Goal: Transaction & Acquisition: Purchase product/service

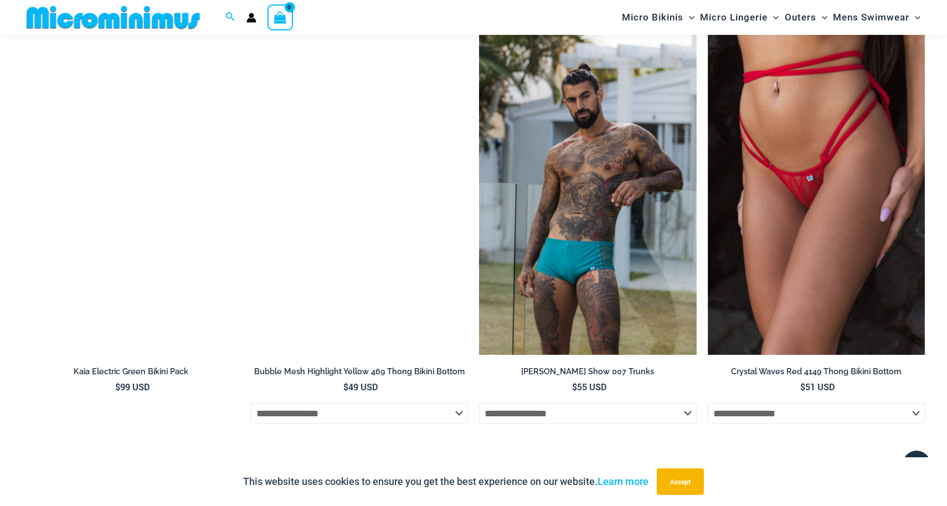
scroll to position [3688, 0]
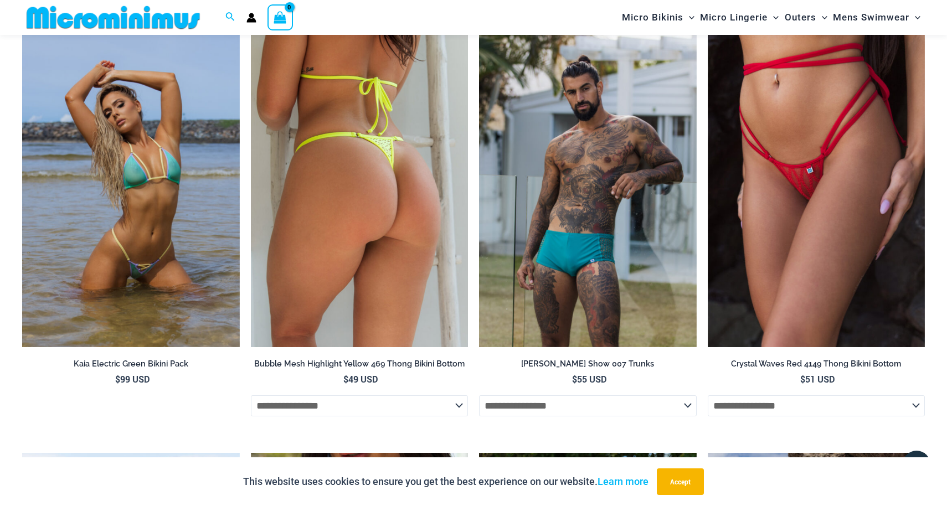
click at [342, 223] on img at bounding box center [360, 184] width 218 height 326
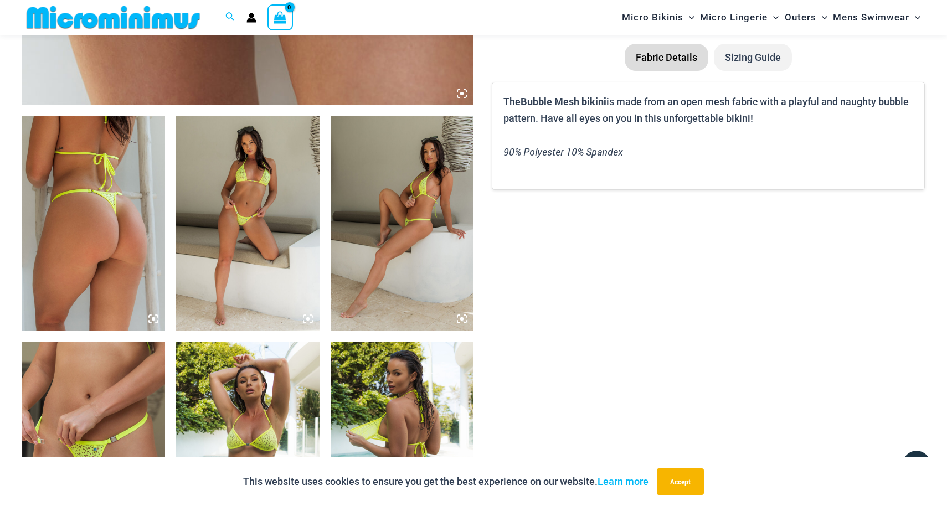
scroll to position [675, 0]
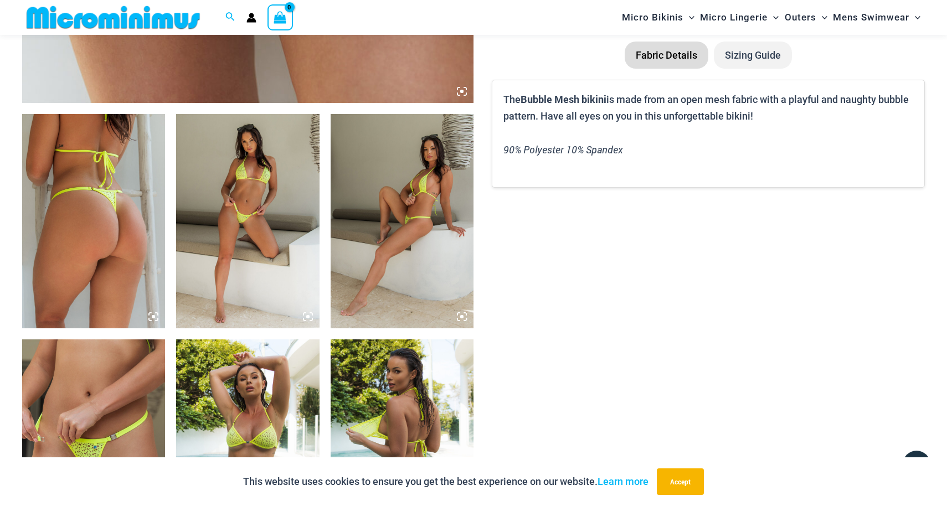
click at [243, 215] on img at bounding box center [247, 221] width 143 height 214
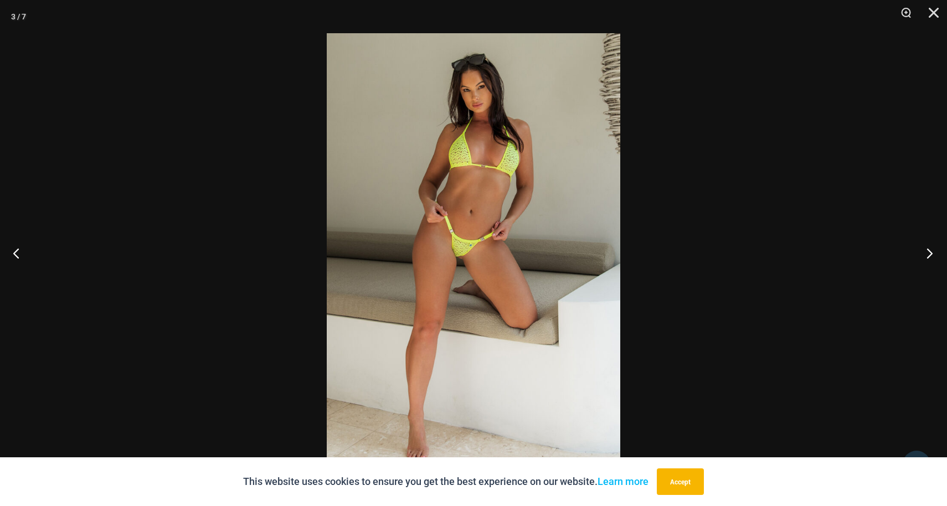
click at [929, 256] on button "Next" at bounding box center [927, 252] width 42 height 55
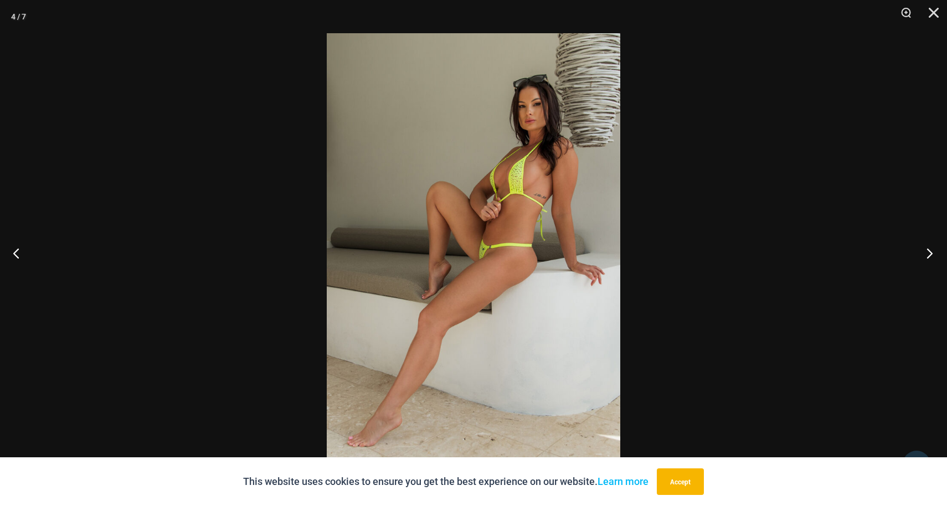
click at [929, 256] on button "Next" at bounding box center [927, 252] width 42 height 55
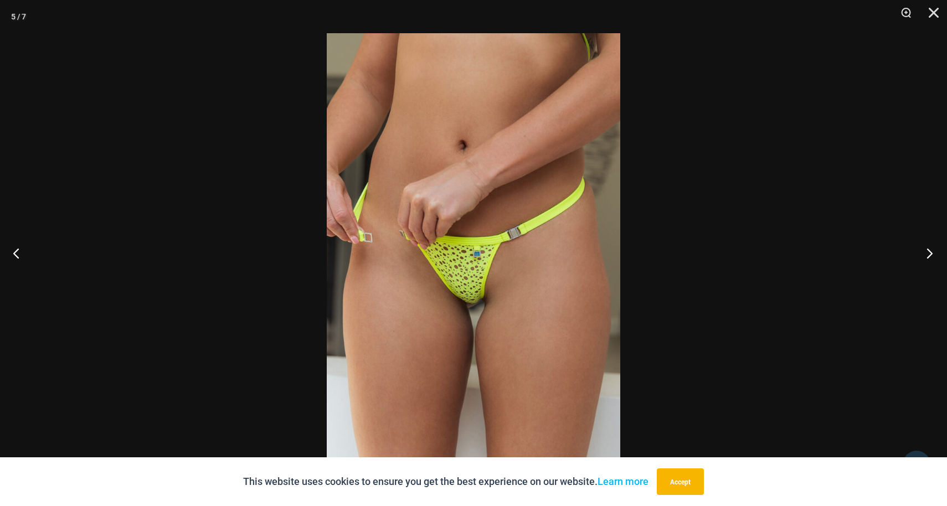
click at [929, 256] on button "Next" at bounding box center [927, 252] width 42 height 55
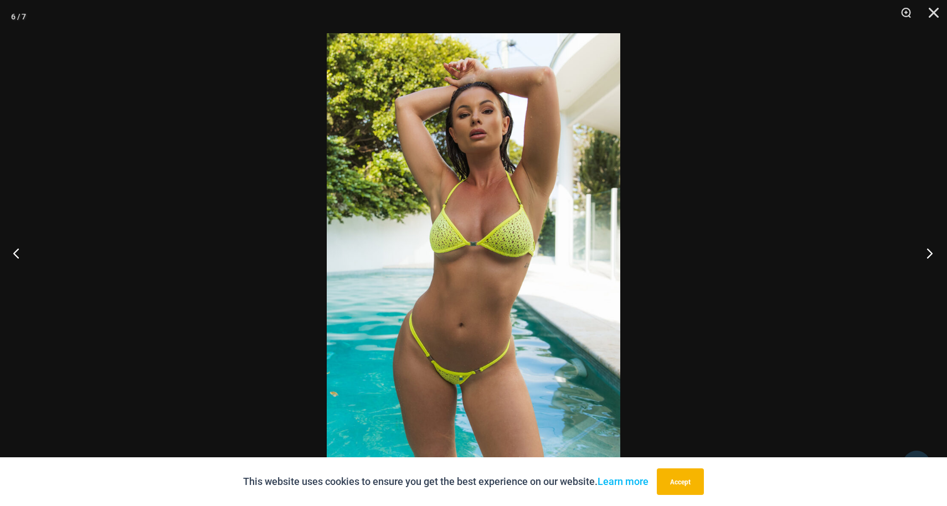
click at [933, 254] on button "Next" at bounding box center [927, 252] width 42 height 55
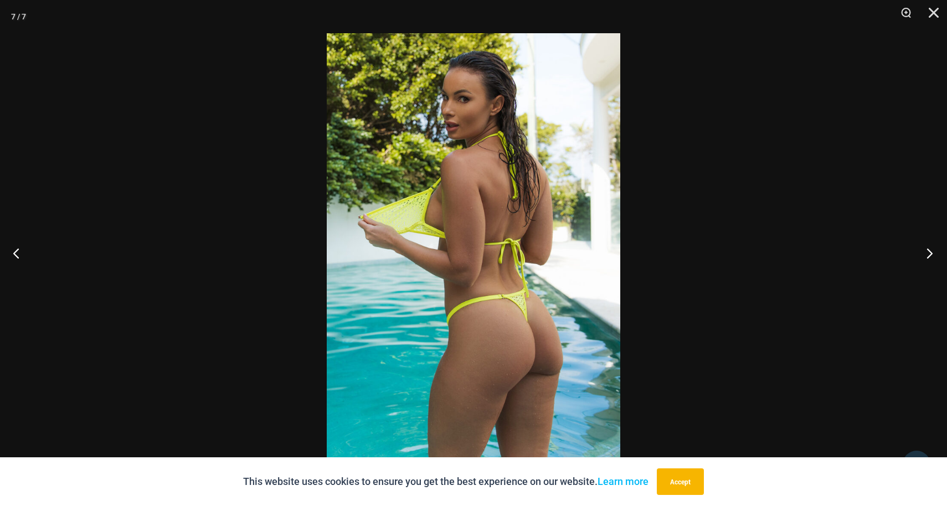
click at [933, 253] on button "Next" at bounding box center [927, 252] width 42 height 55
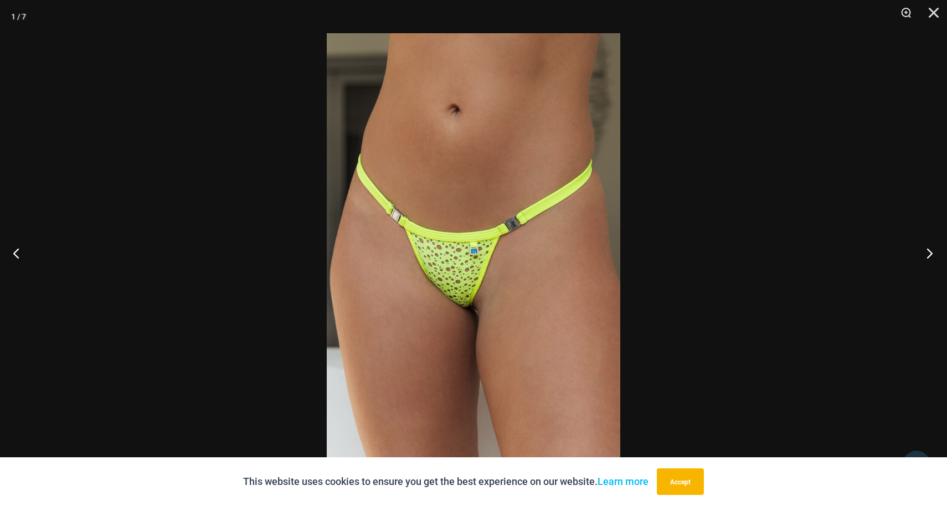
click at [933, 253] on button "Next" at bounding box center [927, 252] width 42 height 55
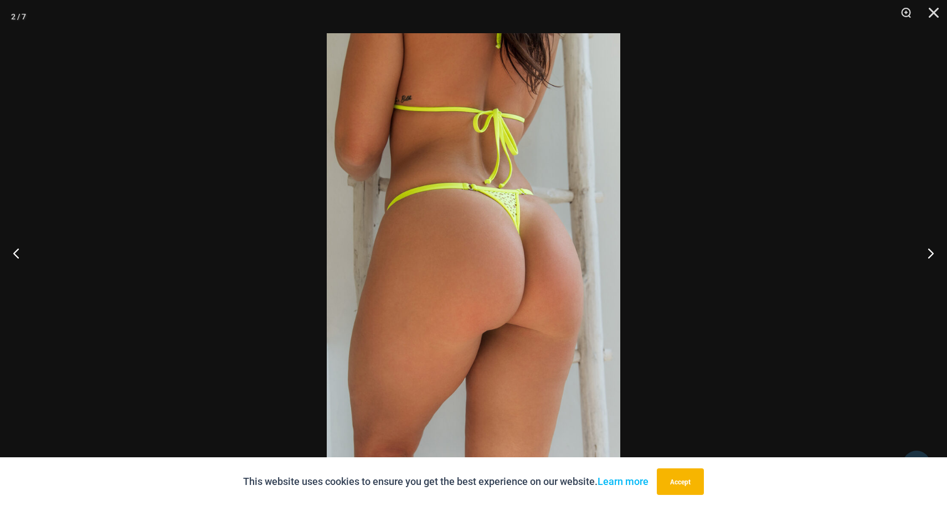
click at [751, 280] on div at bounding box center [473, 253] width 947 height 506
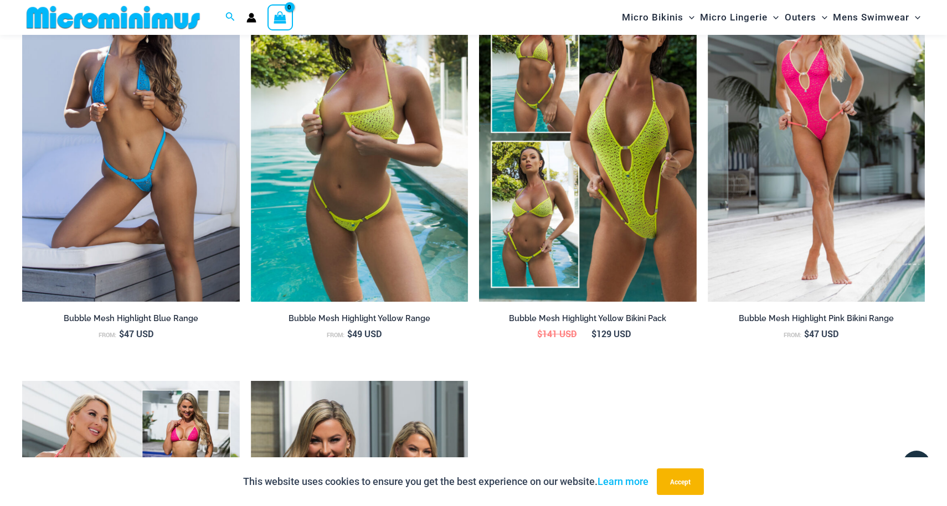
scroll to position [1297, 0]
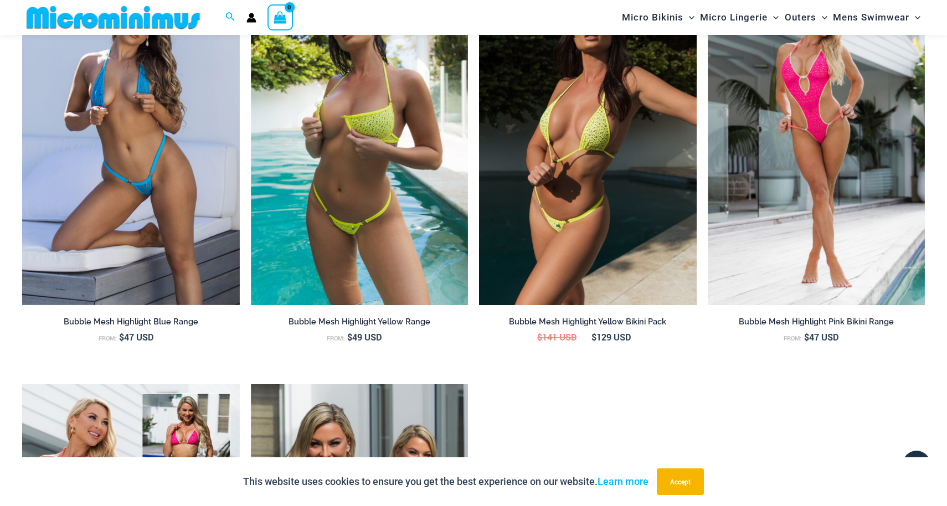
click at [595, 198] on img at bounding box center [588, 142] width 218 height 326
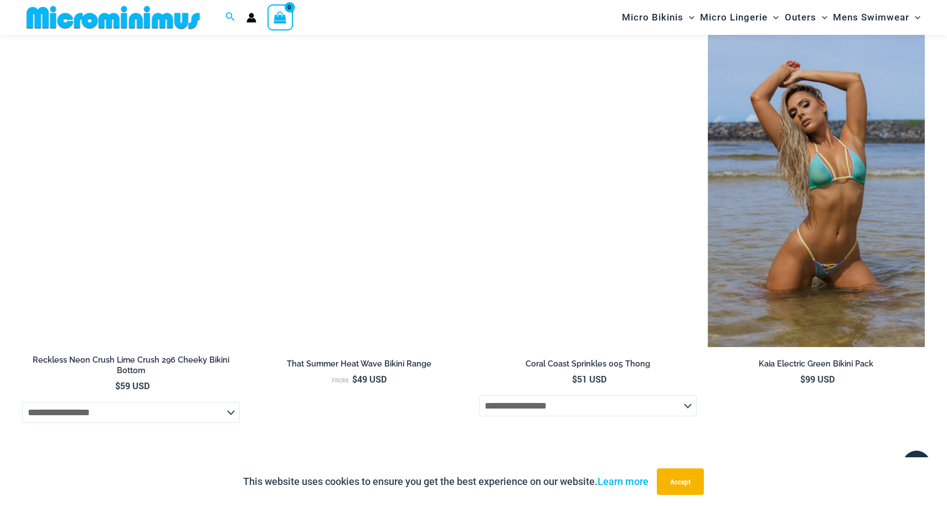
scroll to position [3414, 0]
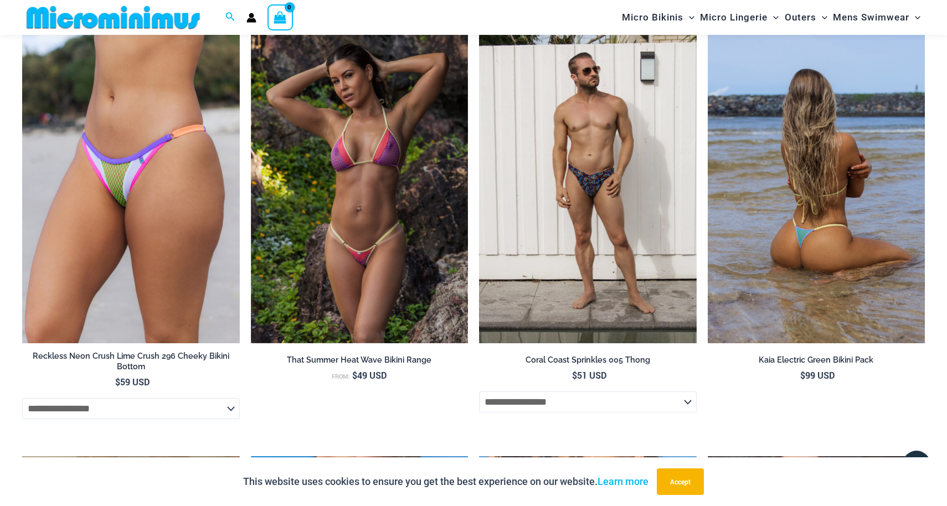
click at [823, 185] on img at bounding box center [817, 180] width 218 height 326
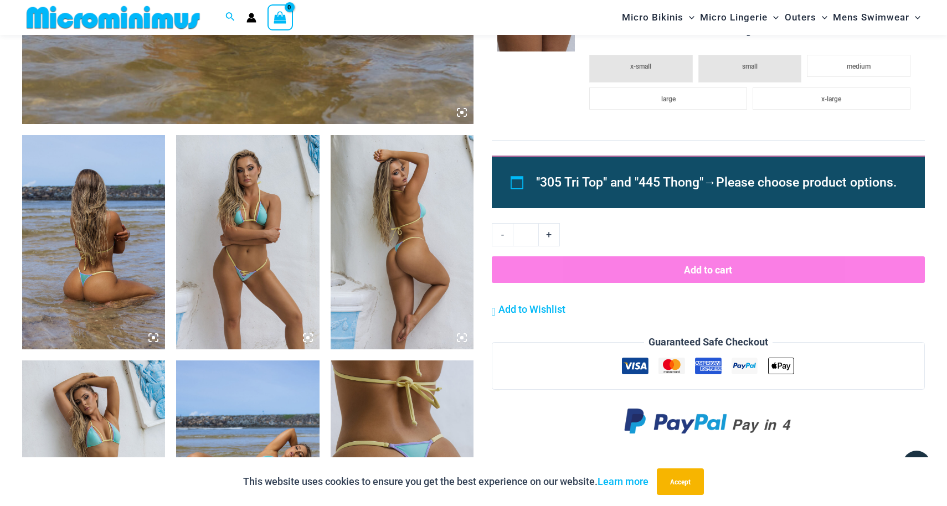
scroll to position [663, 0]
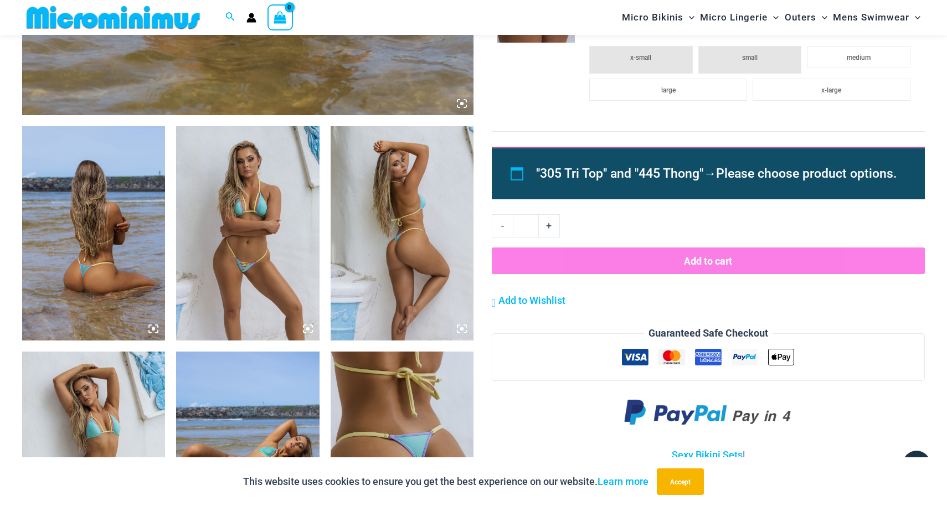
click at [225, 255] on img at bounding box center [247, 233] width 143 height 214
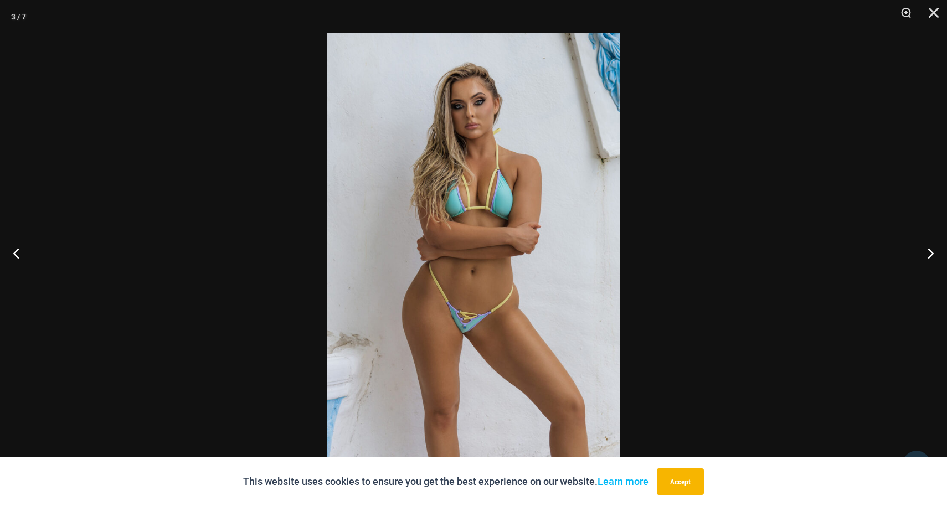
click at [233, 248] on div at bounding box center [473, 253] width 947 height 506
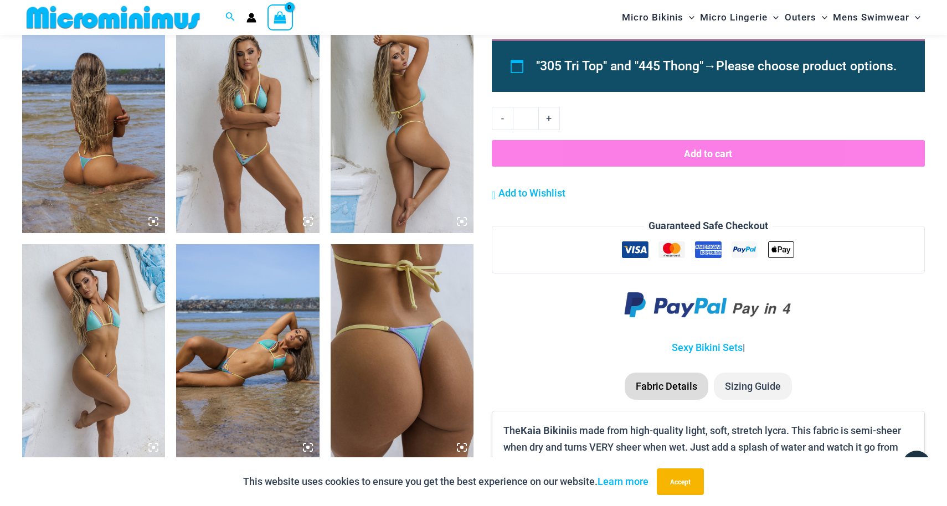
scroll to position [780, 0]
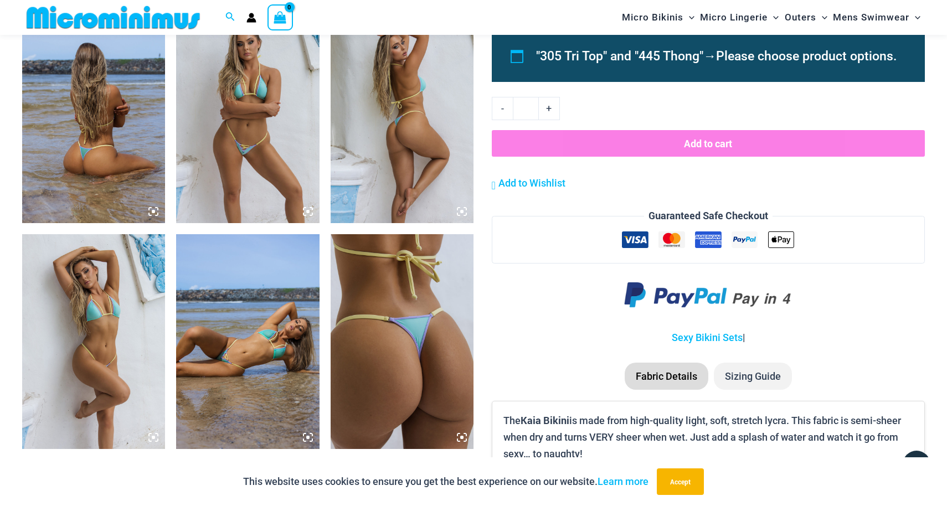
click at [100, 304] on img at bounding box center [93, 341] width 143 height 214
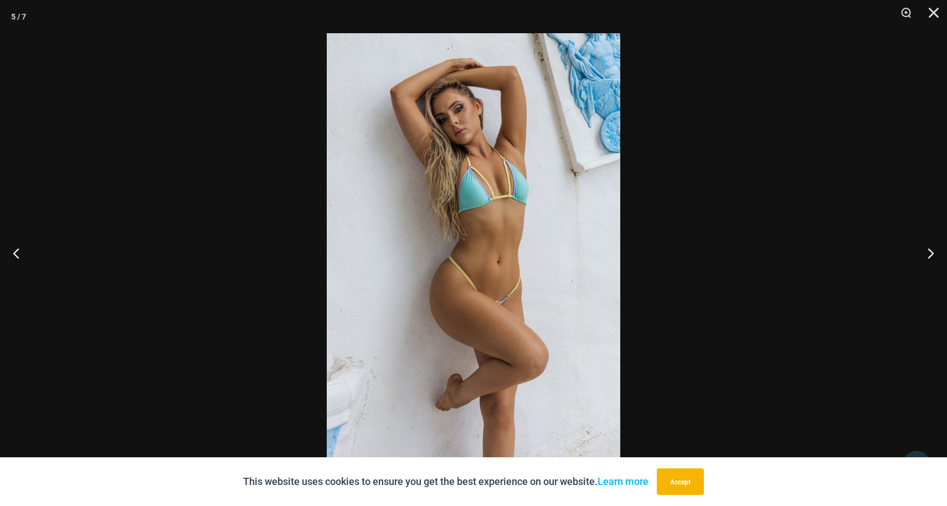
click at [564, 232] on img at bounding box center [474, 253] width 294 height 440
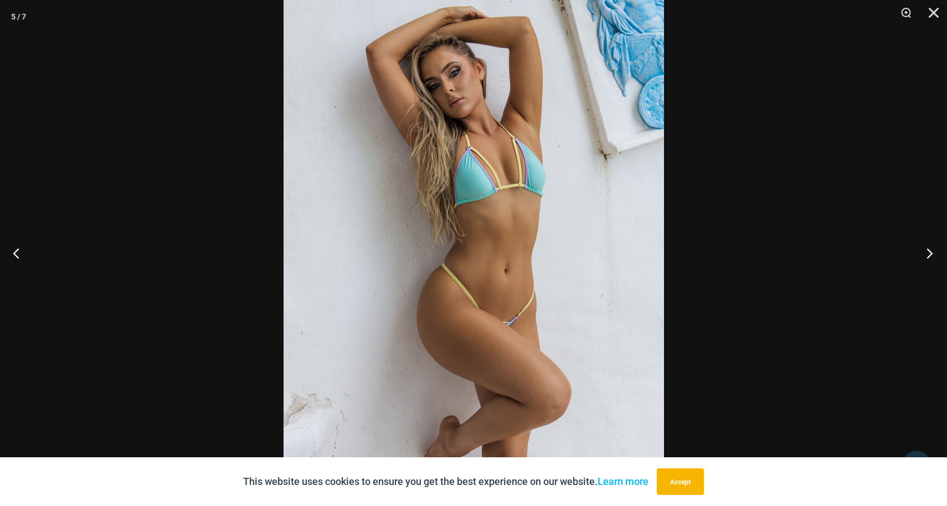
click at [923, 259] on button "Next" at bounding box center [927, 252] width 42 height 55
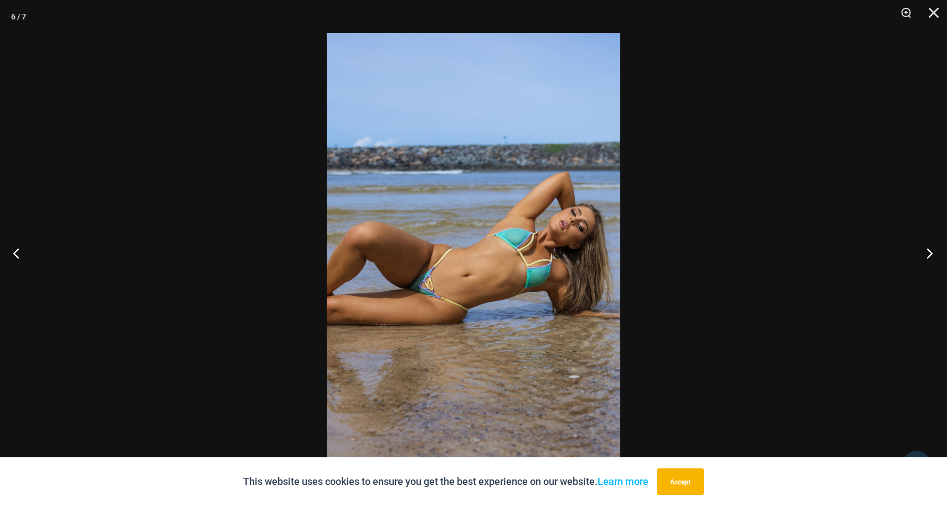
click at [923, 259] on button "Next" at bounding box center [927, 252] width 42 height 55
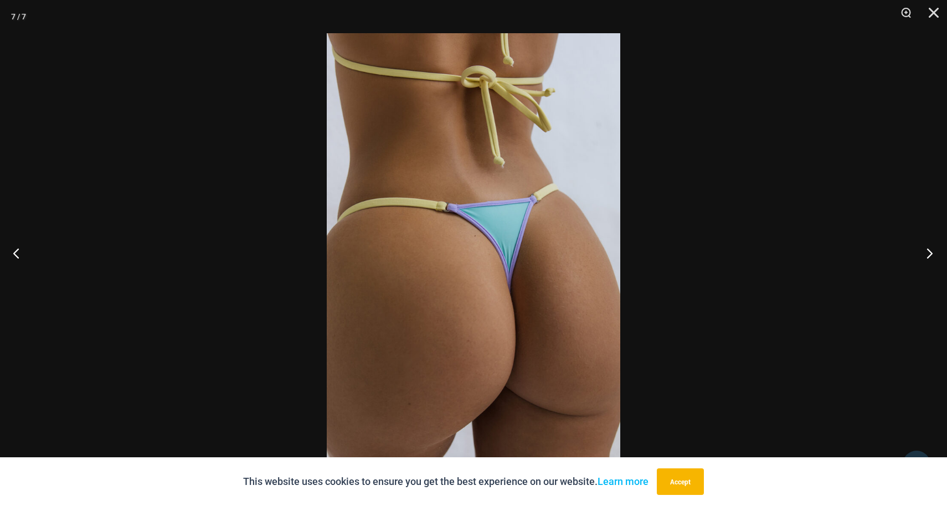
click at [923, 259] on button "Next" at bounding box center [927, 252] width 42 height 55
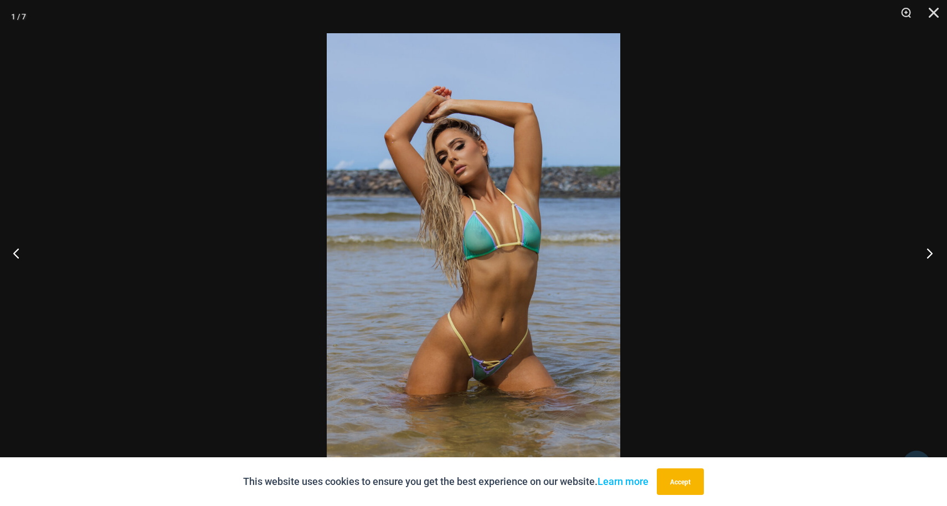
click at [923, 259] on button "Next" at bounding box center [927, 252] width 42 height 55
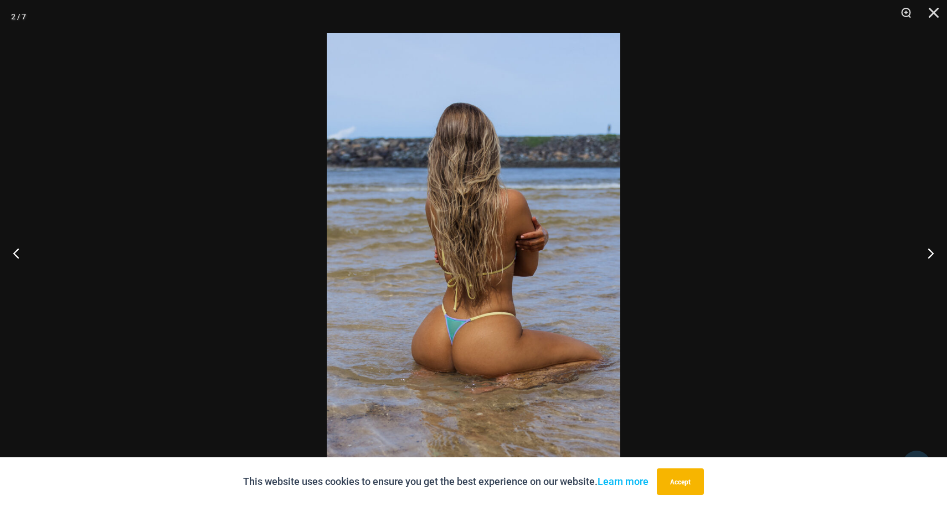
click at [793, 300] on div at bounding box center [473, 253] width 947 height 506
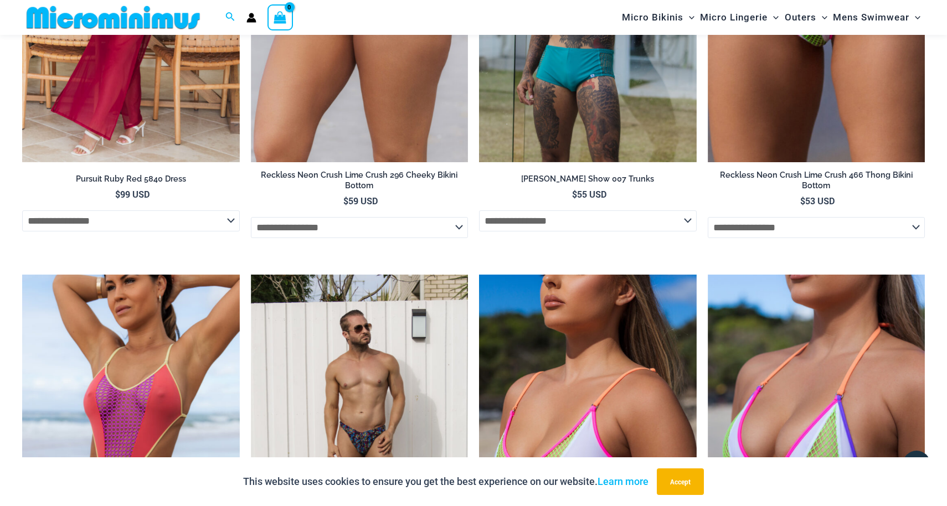
scroll to position [2756, 0]
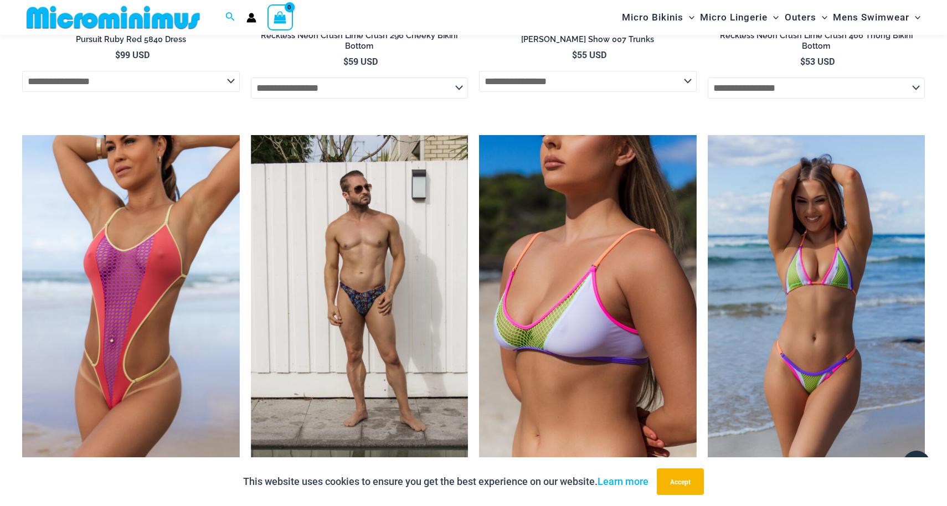
click at [799, 287] on img at bounding box center [817, 298] width 218 height 326
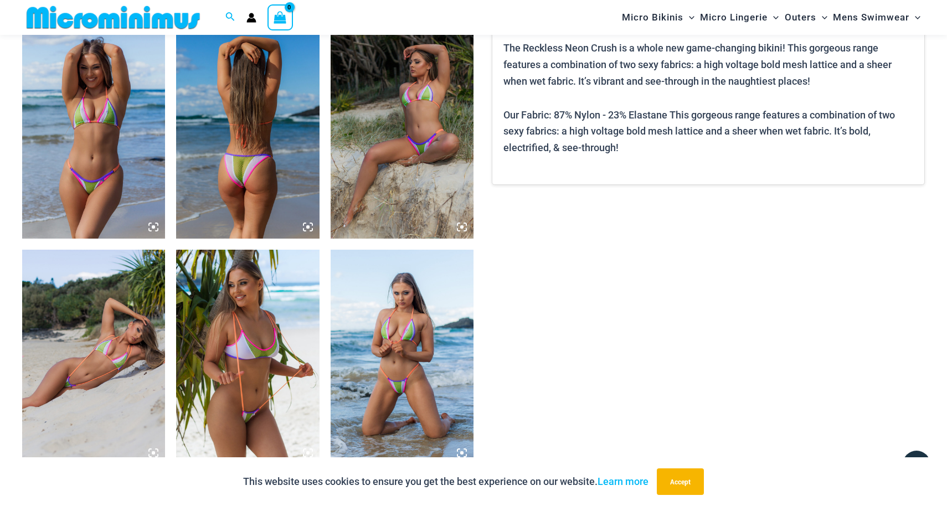
scroll to position [768, 0]
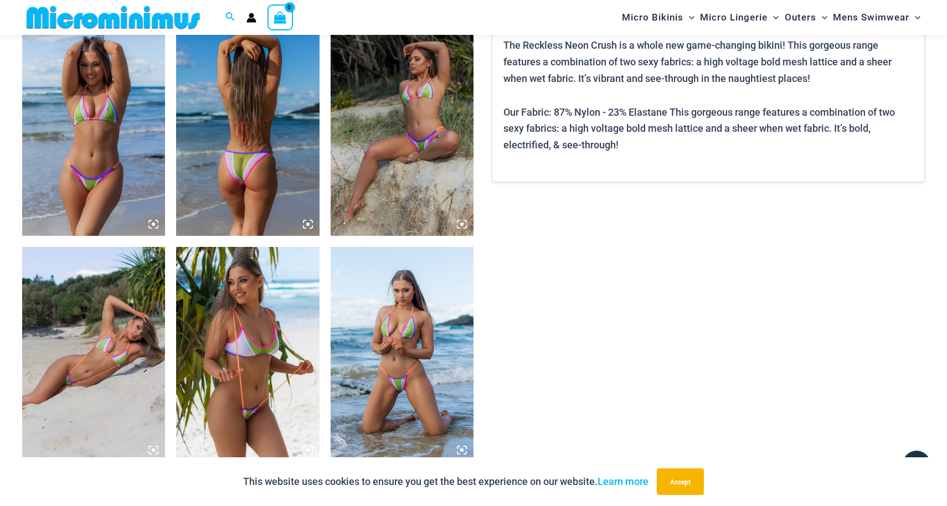
click at [417, 148] on img at bounding box center [402, 129] width 143 height 214
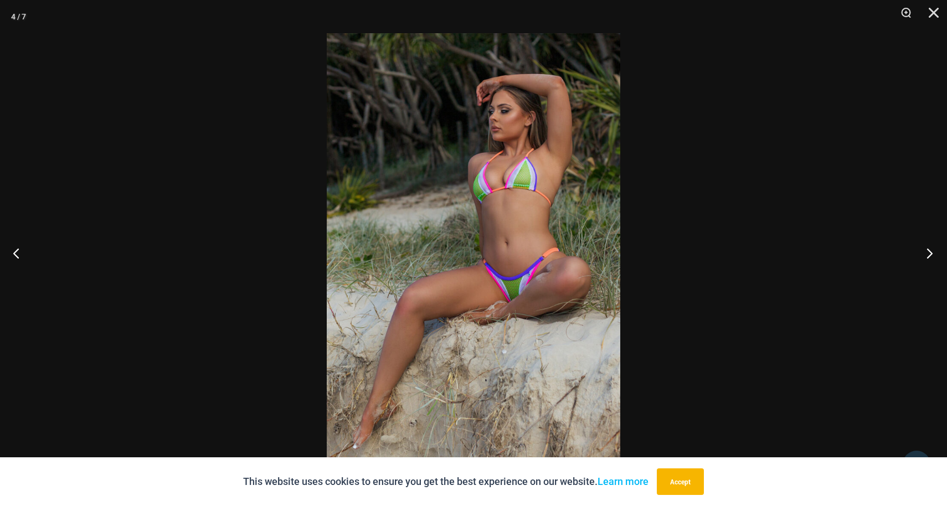
click at [928, 256] on button "Next" at bounding box center [927, 252] width 42 height 55
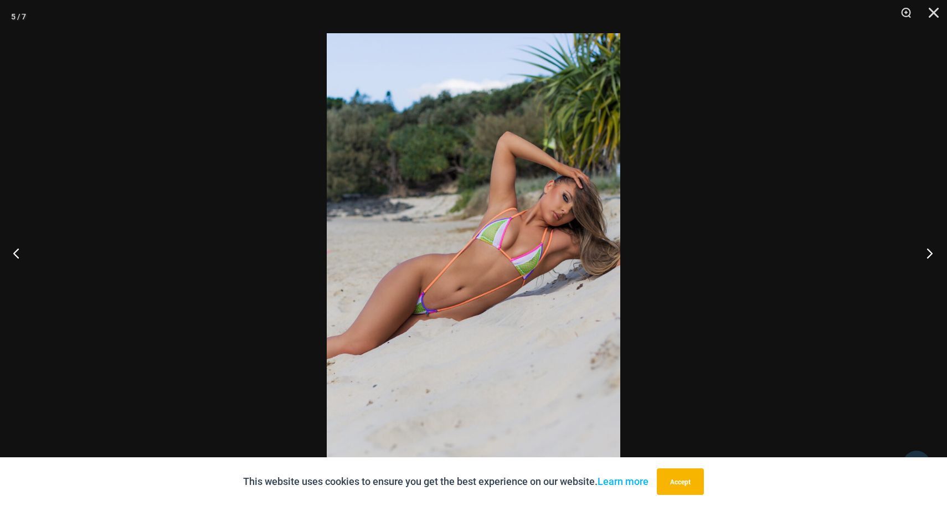
click at [928, 256] on button "Next" at bounding box center [927, 252] width 42 height 55
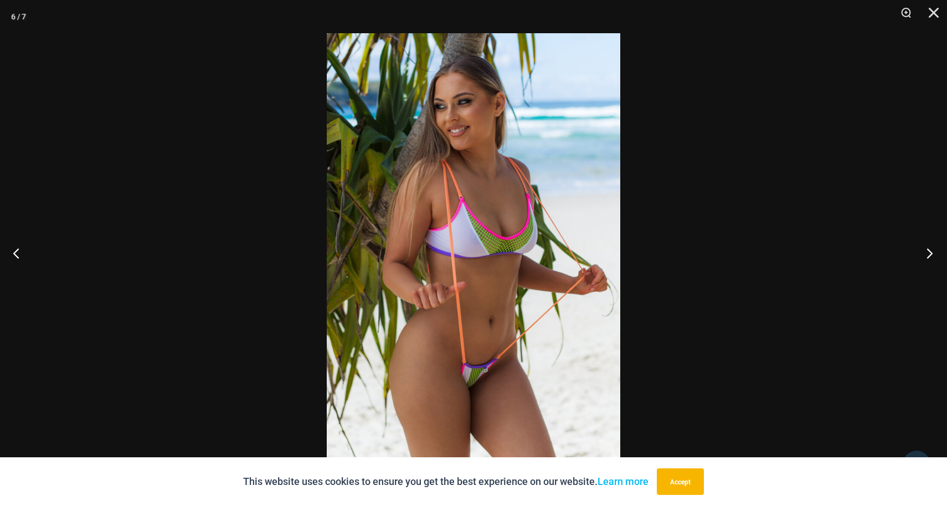
click at [925, 254] on button "Next" at bounding box center [927, 252] width 42 height 55
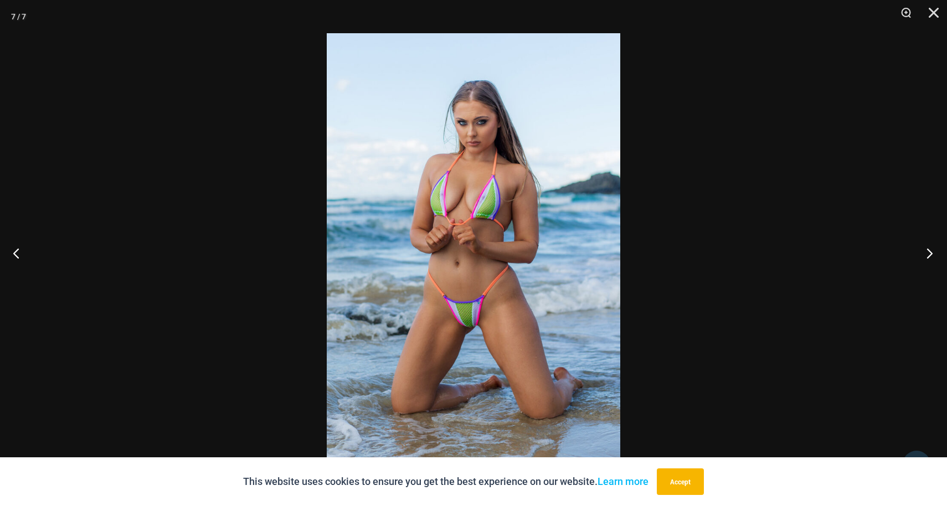
click at [932, 253] on button "Next" at bounding box center [927, 252] width 42 height 55
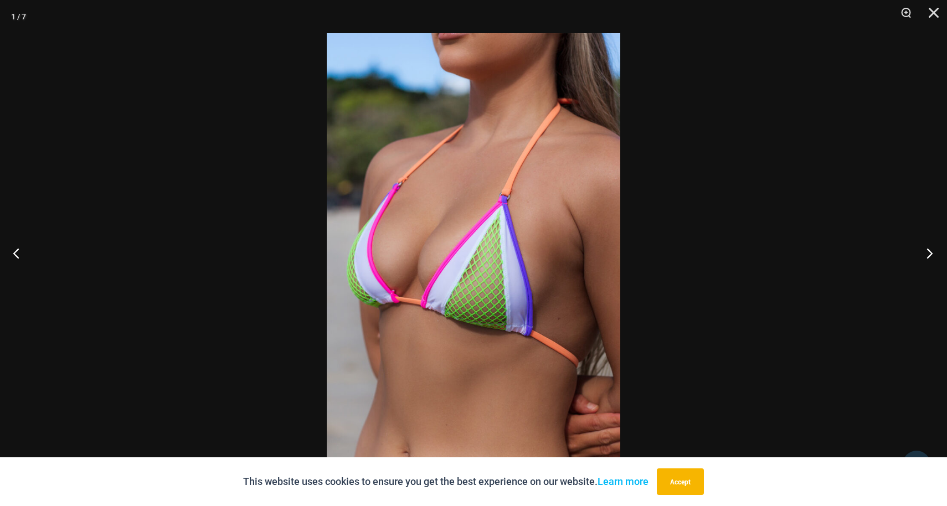
click at [932, 253] on button "Next" at bounding box center [927, 252] width 42 height 55
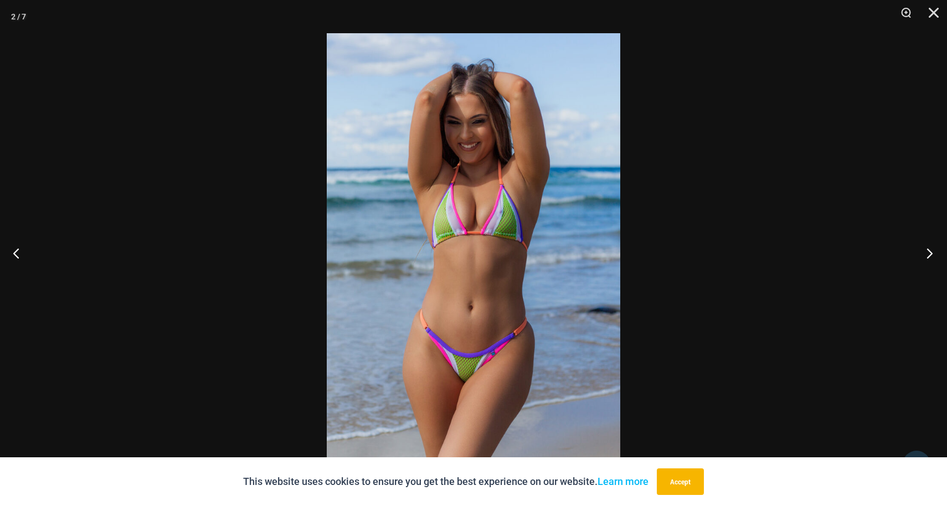
click at [933, 253] on button "Next" at bounding box center [927, 252] width 42 height 55
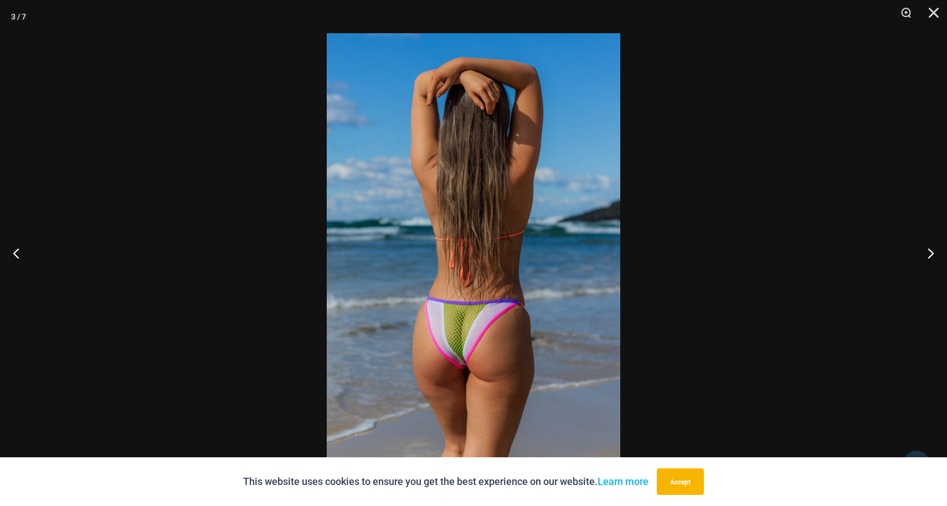
click at [770, 254] on div at bounding box center [473, 253] width 947 height 506
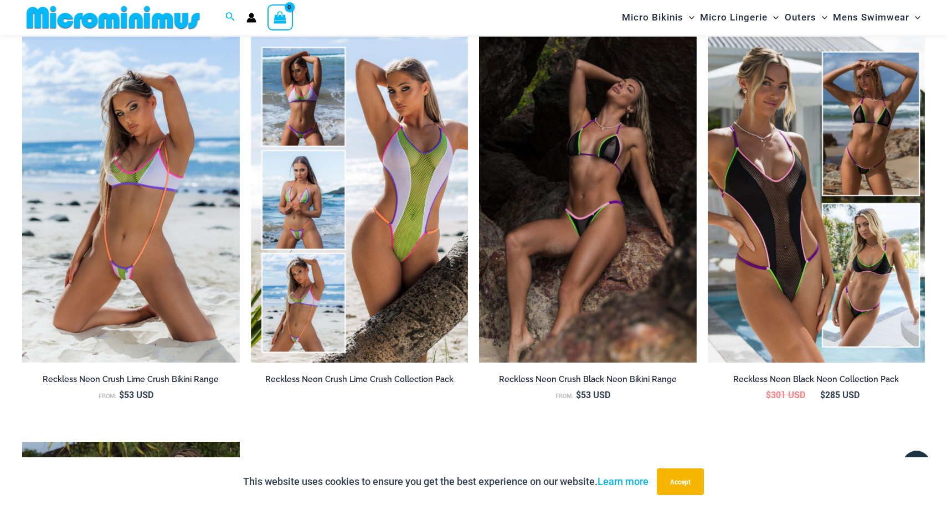
scroll to position [1247, 0]
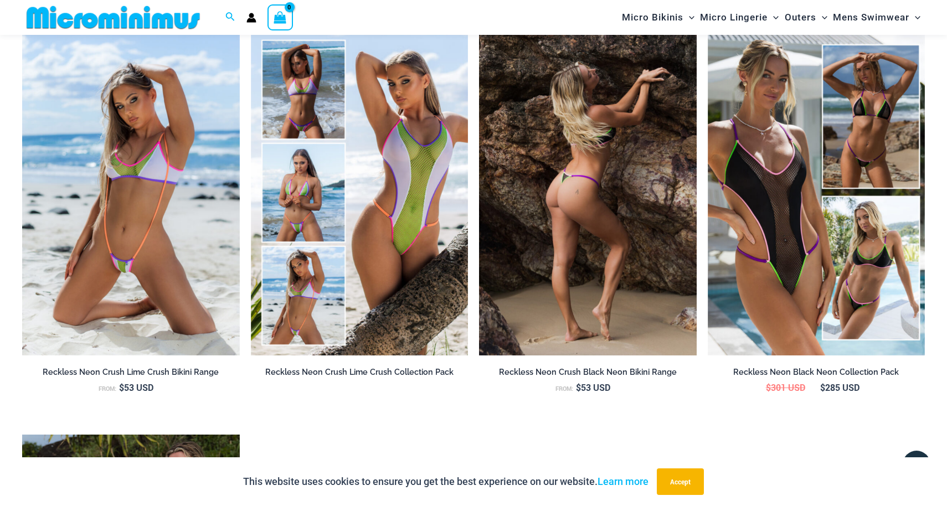
click at [634, 267] on img at bounding box center [588, 192] width 218 height 326
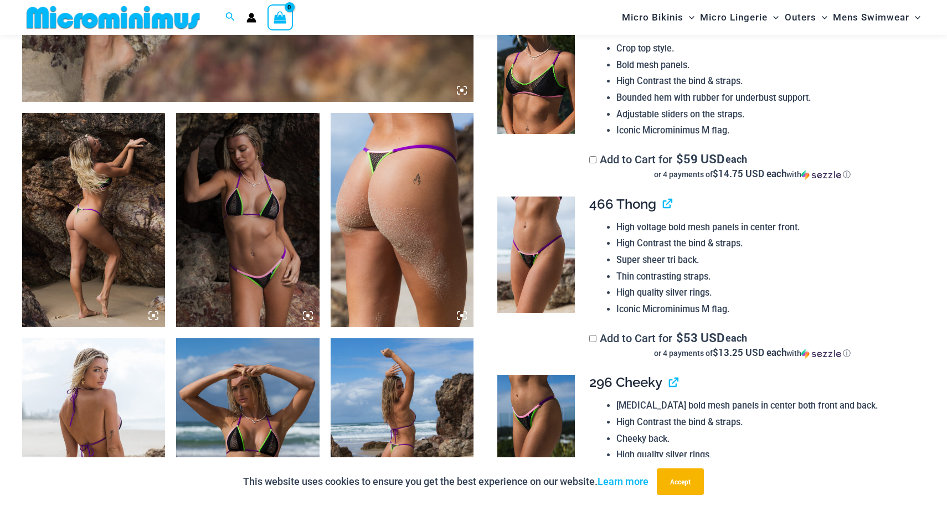
scroll to position [697, 0]
